Goal: Check status: Check status

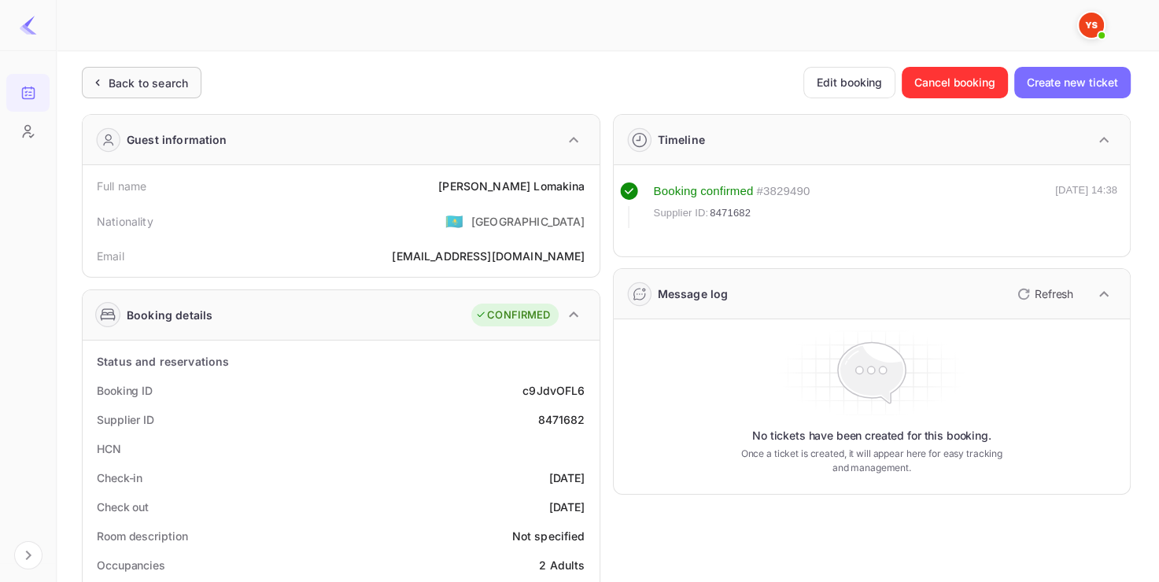
click at [126, 85] on div "Back to search" at bounding box center [148, 83] width 79 height 17
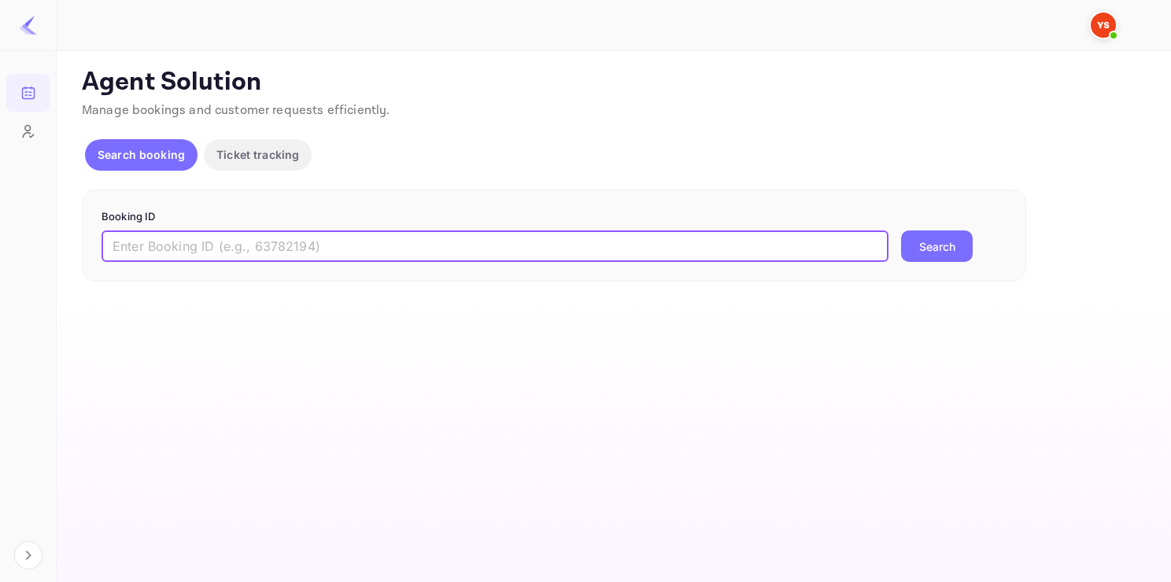
click at [510, 252] on input "text" at bounding box center [494, 246] width 787 height 31
paste input "8165667"
type input "8165667"
click at [901, 231] on button "Search" at bounding box center [937, 246] width 72 height 31
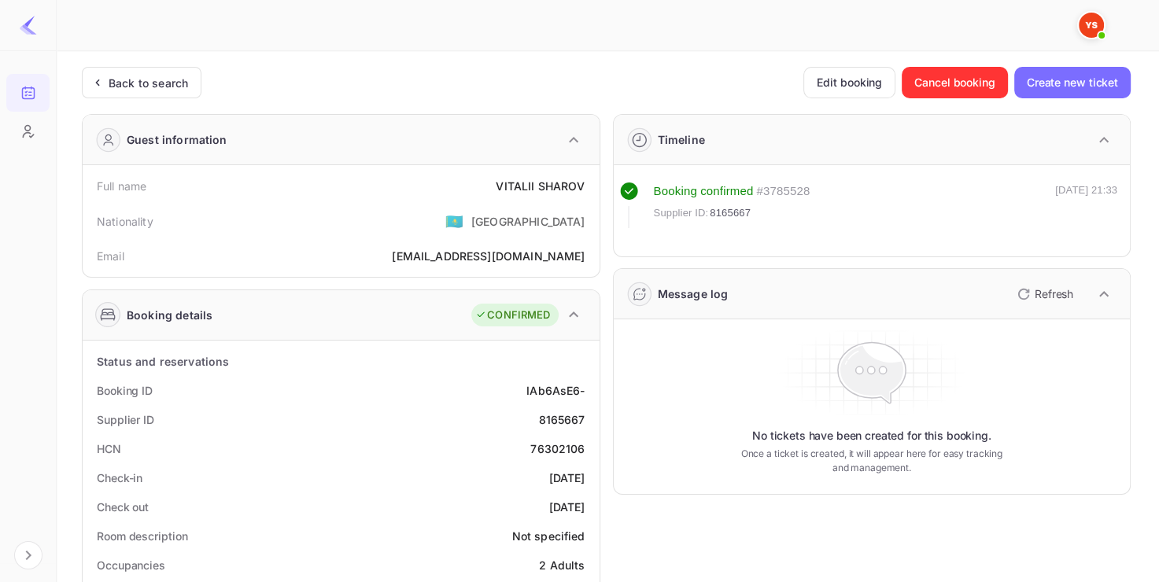
click at [579, 419] on div "8165667" at bounding box center [561, 419] width 46 height 17
copy div "8165667"
click at [579, 419] on div "8165667" at bounding box center [561, 419] width 46 height 17
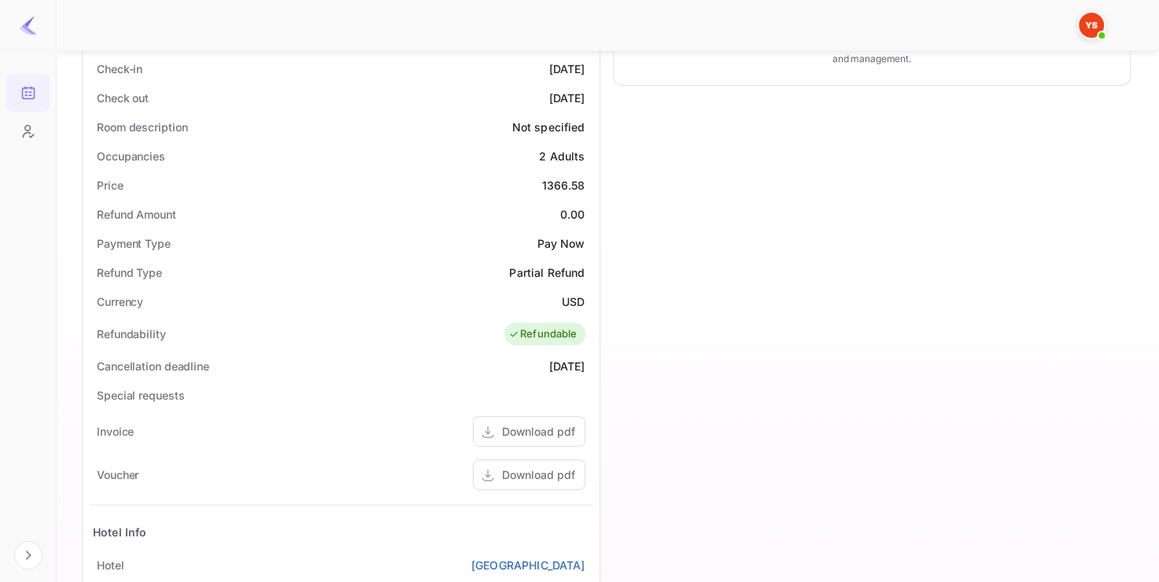
scroll to position [411, 0]
drag, startPoint x: 525, startPoint y: 187, endPoint x: 586, endPoint y: 181, distance: 61.7
click at [586, 181] on div "Price 1366.58" at bounding box center [341, 182] width 504 height 29
copy div "1366.58"
